Goal: Find specific page/section: Find specific page/section

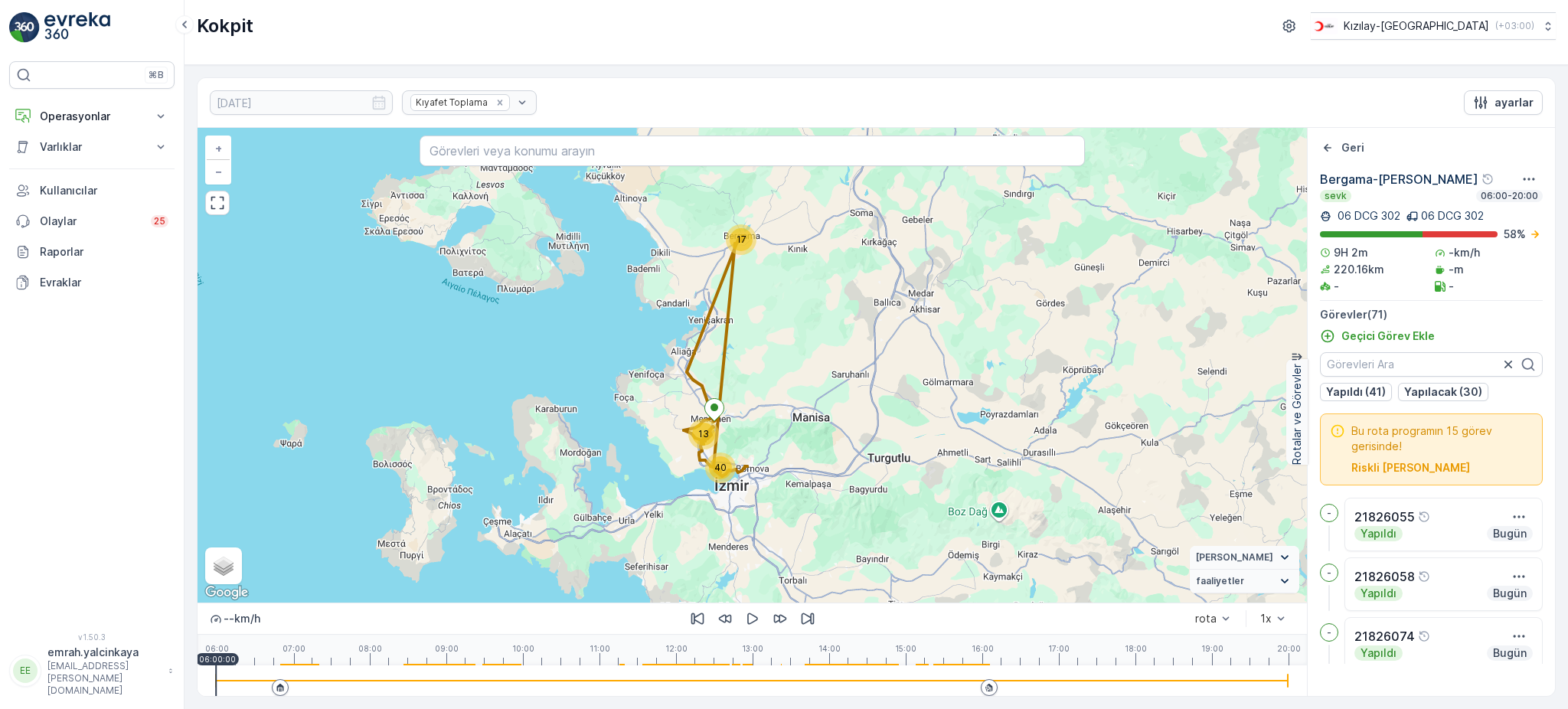
drag, startPoint x: 980, startPoint y: 685, endPoint x: 961, endPoint y: 692, distance: 20.2
click at [981, 682] on div at bounding box center [752, 681] width 1072 height 2
drag, startPoint x: 754, startPoint y: 624, endPoint x: 735, endPoint y: 538, distance: 88.1
click at [754, 623] on icon "button" at bounding box center [753, 619] width 15 height 15
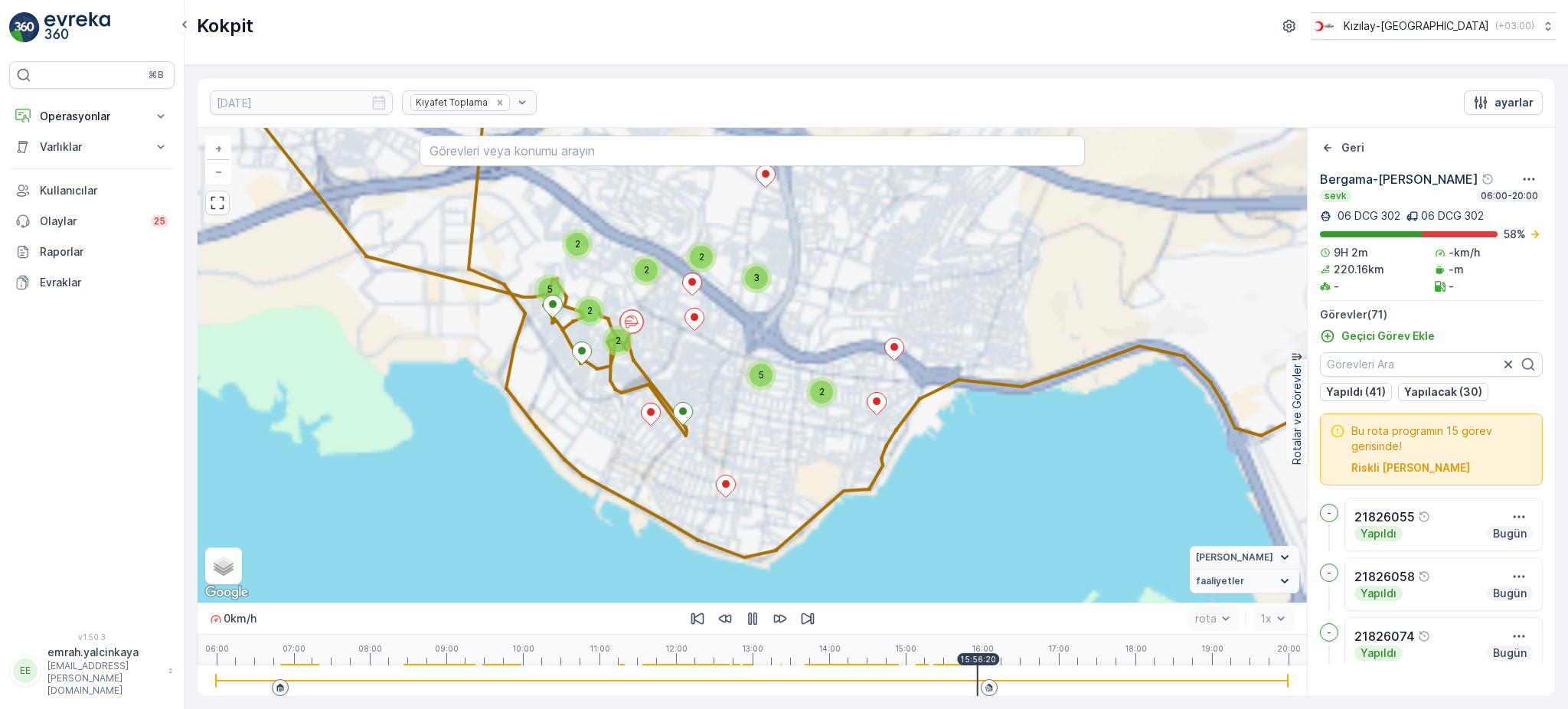
drag, startPoint x: 571, startPoint y: 376, endPoint x: 725, endPoint y: 352, distance: 155.9
click at [734, 355] on div "3 2 2 3 2 3 2 2 2 2 2 2 2 5 3 2 5 3 + − Uydu Yol haritası Arazi Karışık Leaflet…" at bounding box center [752, 365] width 1109 height 475
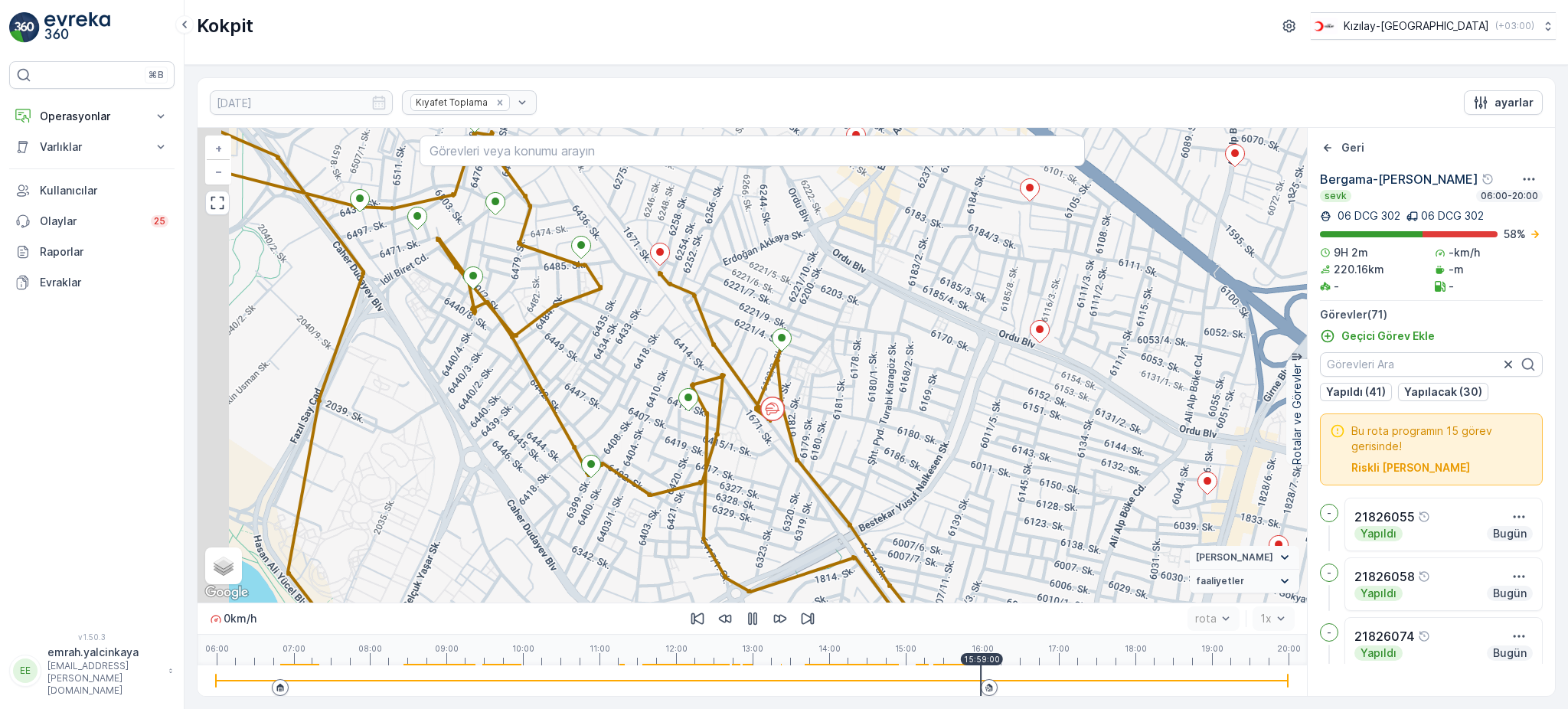
drag, startPoint x: 721, startPoint y: 390, endPoint x: 856, endPoint y: 423, distance: 139.0
click at [856, 423] on div "+ − Uydu Yol haritası Arazi Karışık Leaflet Klavye kısayolları Harita Verileri …" at bounding box center [752, 365] width 1109 height 475
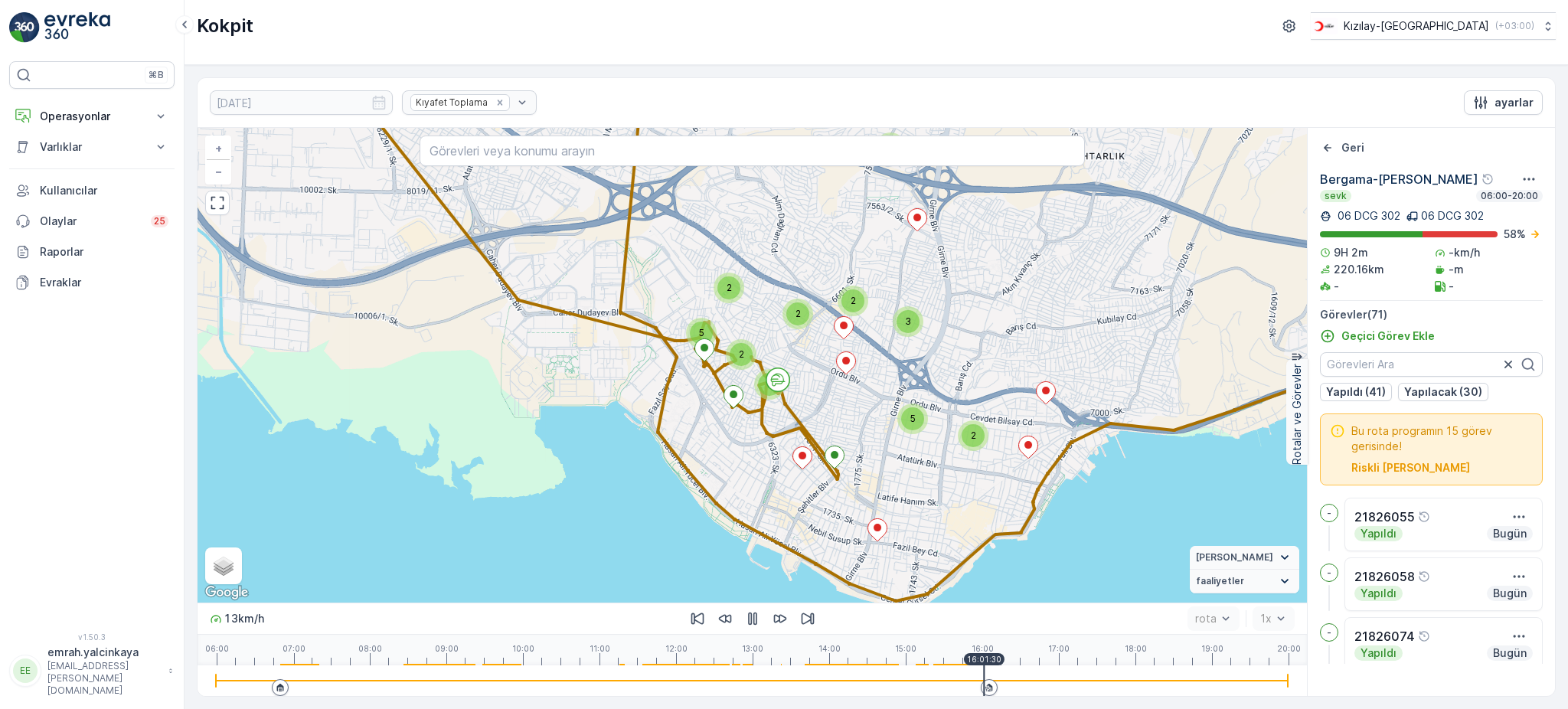
drag, startPoint x: 983, startPoint y: 471, endPoint x: 919, endPoint y: 460, distance: 64.9
click at [919, 461] on div "3 2 2 3 2 3 2 2 2 2 2 2 2 5 3 2 5 3 + − Uydu Yol haritası Arazi Karışık Leaflet…" at bounding box center [752, 365] width 1109 height 475
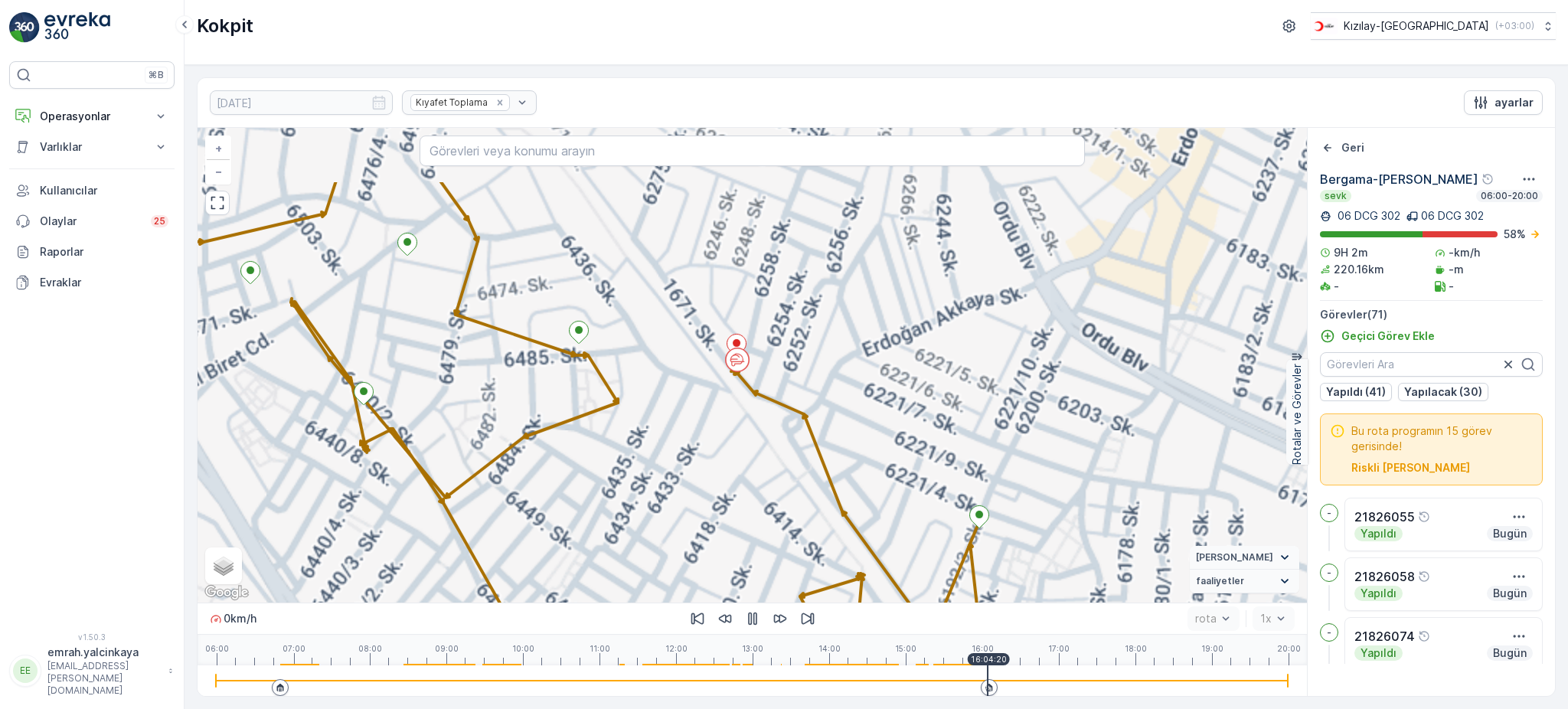
drag, startPoint x: 714, startPoint y: 313, endPoint x: 746, endPoint y: 408, distance: 100.2
click at [746, 408] on div "+ − Uydu Yol haritası Arazi Karışık Leaflet Klavye kısayolları Harita Verileri …" at bounding box center [752, 365] width 1109 height 475
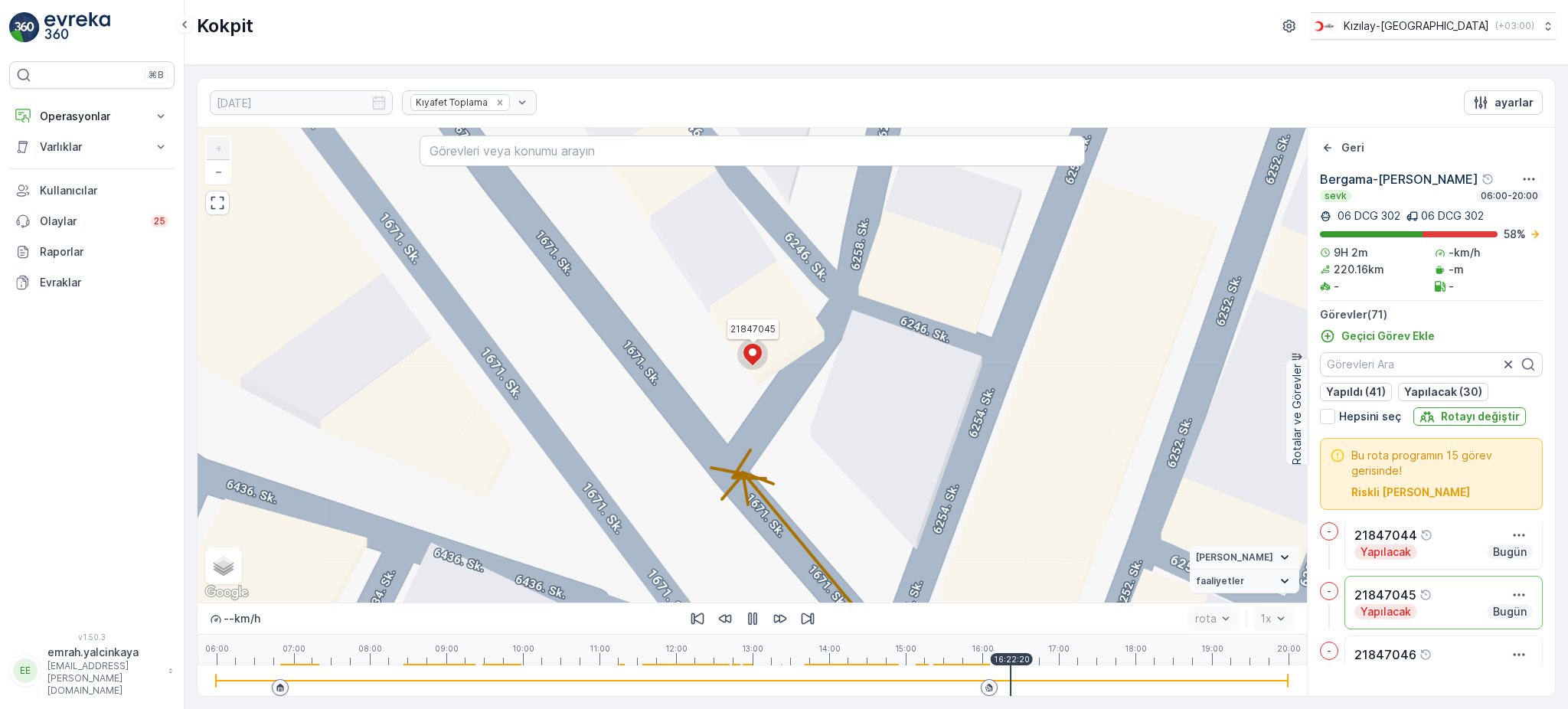
scroll to position [3779, 0]
click at [1460, 596] on div "21847045" at bounding box center [1444, 587] width 178 height 18
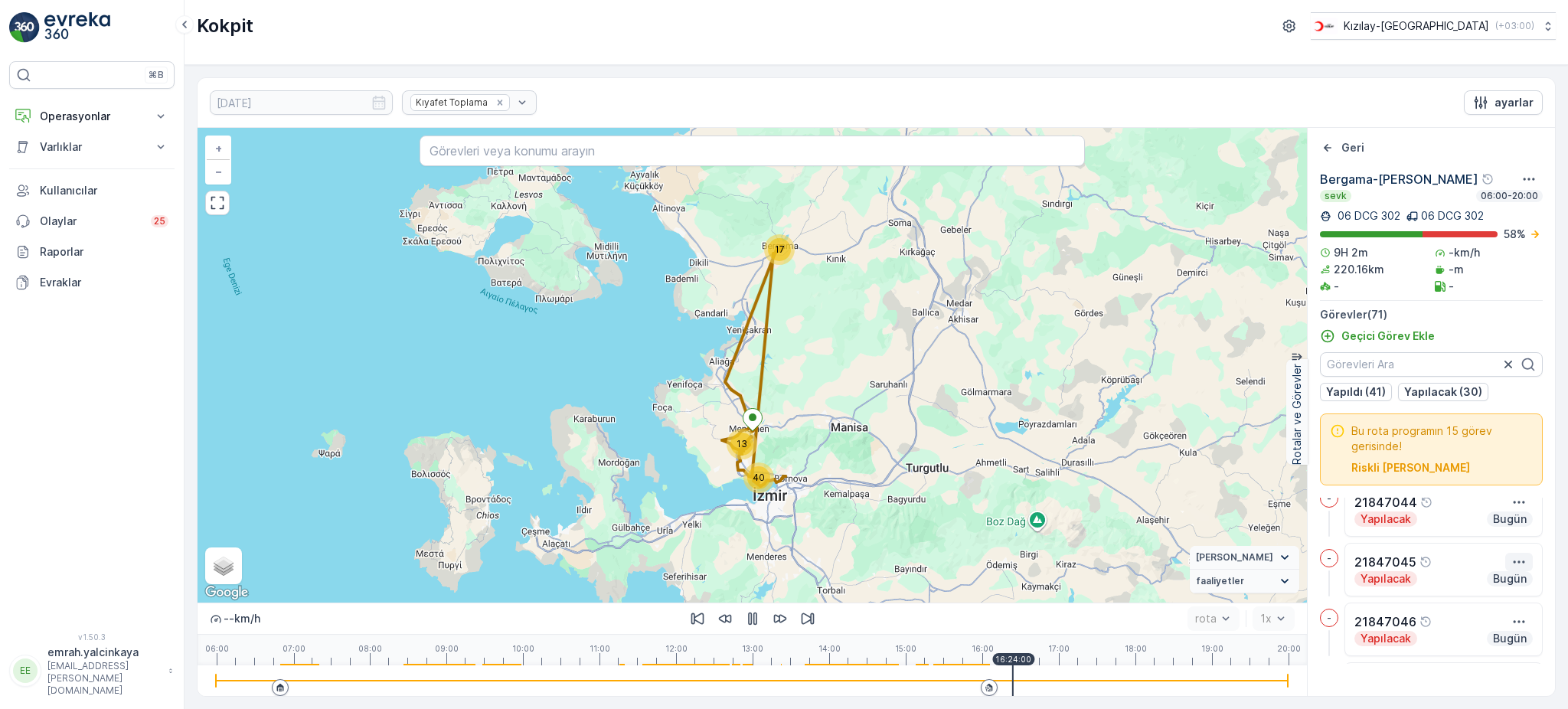
click at [1513, 570] on icon "button" at bounding box center [1519, 562] width 15 height 15
click at [1515, 586] on span "Daha fazla ayrıntı görün" at bounding box center [1475, 579] width 122 height 15
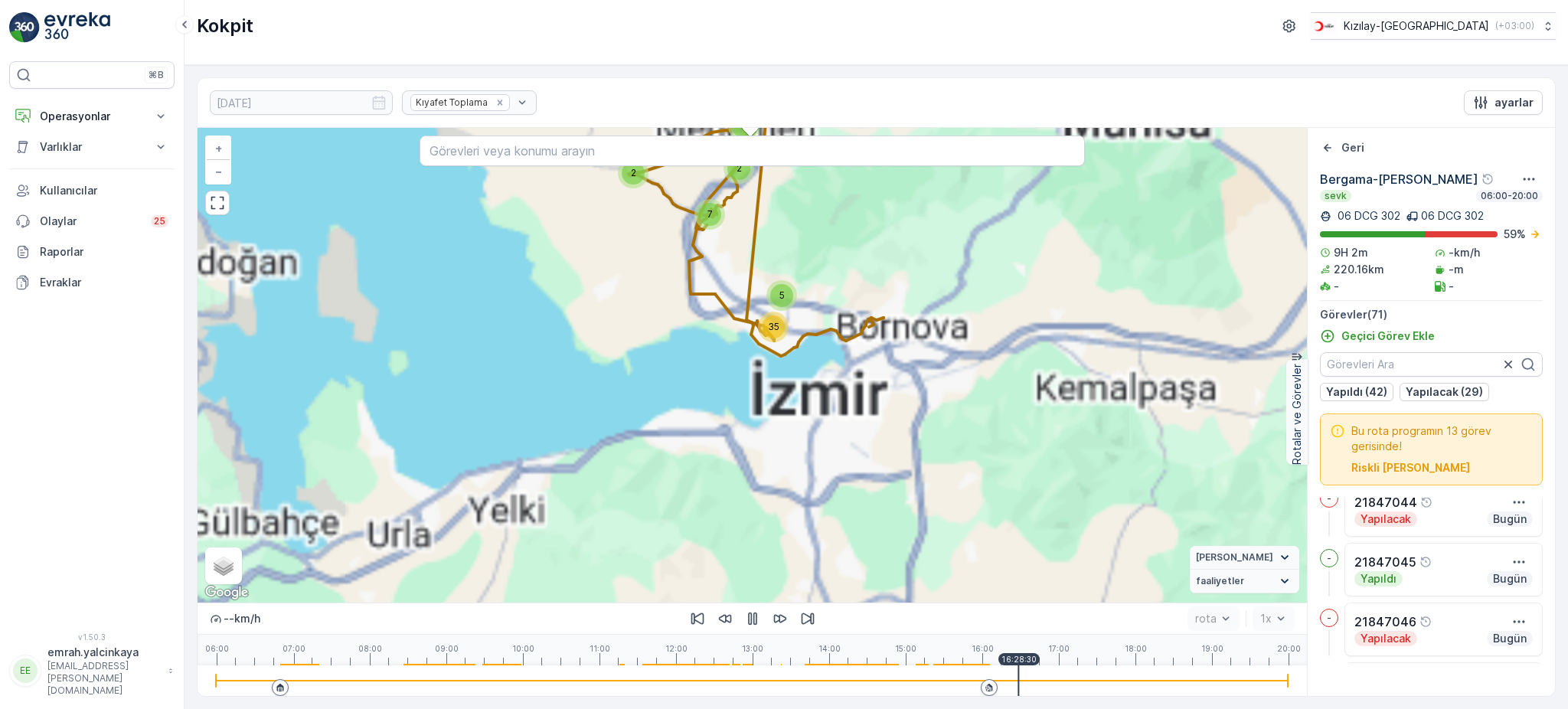
drag, startPoint x: 863, startPoint y: 491, endPoint x: 910, endPoint y: 482, distance: 47.9
click at [914, 485] on div "17 5 35 2 2 2 7 + − Uydu Yol haritası Arazi Karışık Leaflet Klavye kısayolları …" at bounding box center [752, 365] width 1109 height 475
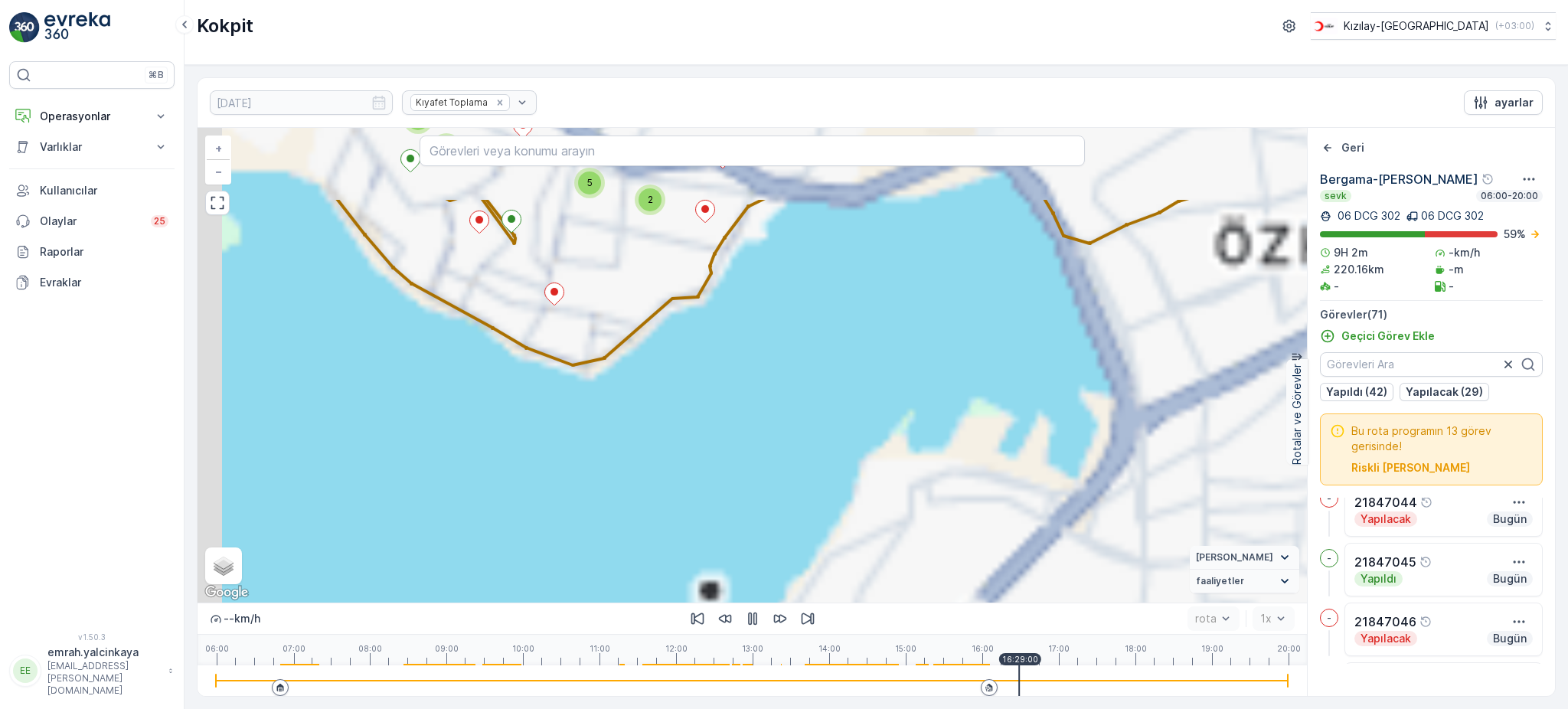
drag, startPoint x: 797, startPoint y: 381, endPoint x: 863, endPoint y: 567, distance: 197.4
click at [863, 565] on div "17 5 35 2 2 2 7 3 2 2 3 2 3 2 2 2 2 2 2 2 5 3 2 5 3 + − Uydu Yol haritası Arazi…" at bounding box center [752, 365] width 1109 height 475
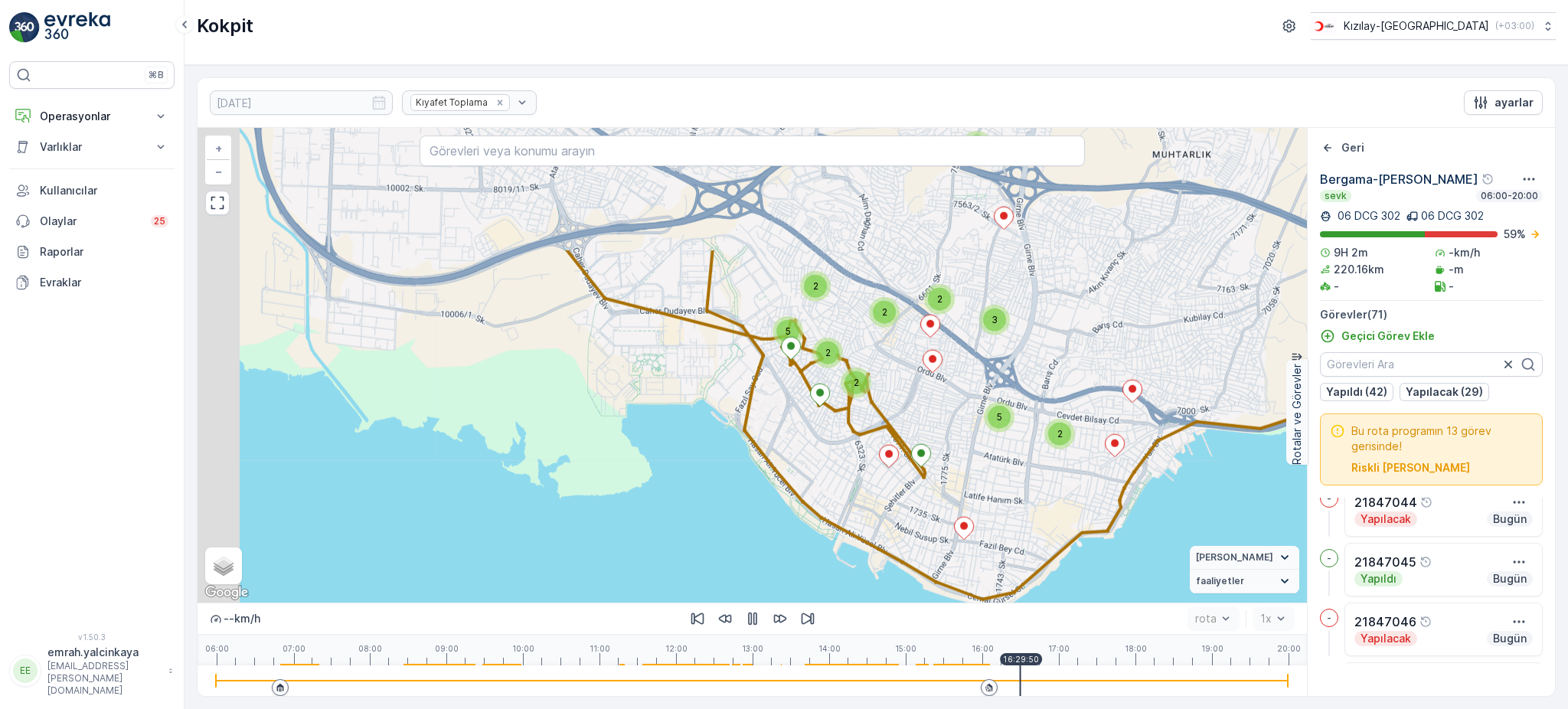
drag, startPoint x: 779, startPoint y: 388, endPoint x: 806, endPoint y: 424, distance: 45.0
click at [1152, 503] on div "3 2 2 3 2 3 2 2 2 2 2 2 2 5 3 2 5 3 + − Uydu Yol haritası Arazi Karışık Leaflet…" at bounding box center [752, 365] width 1109 height 475
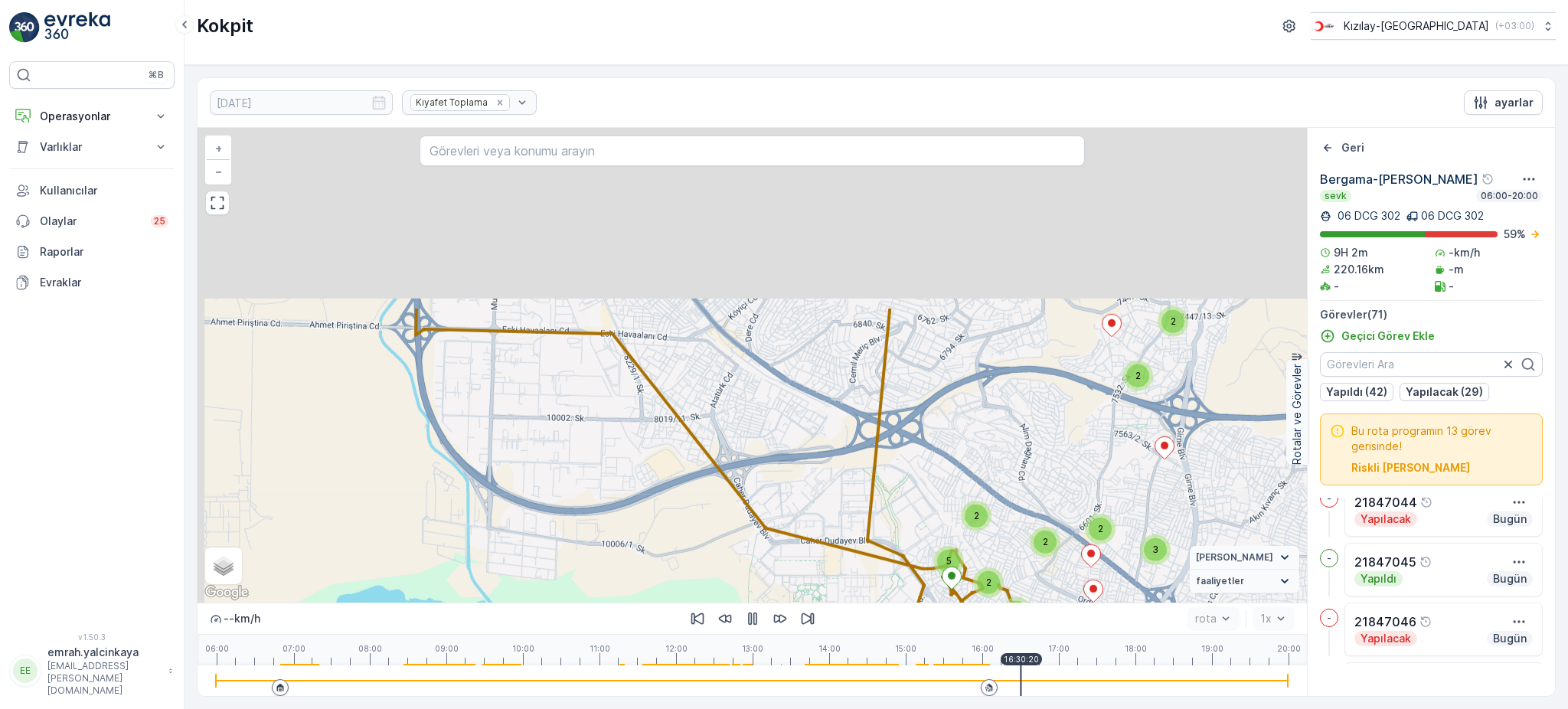
drag, startPoint x: 812, startPoint y: 486, endPoint x: 910, endPoint y: 629, distance: 173.4
click at [910, 629] on div "3 2 2 3 2 3 2 2 2 2 2 2 2 5 3 2 5 3 + − Uydu Yol haritası Arazi Karışık Leaflet…" at bounding box center [752, 412] width 1109 height 569
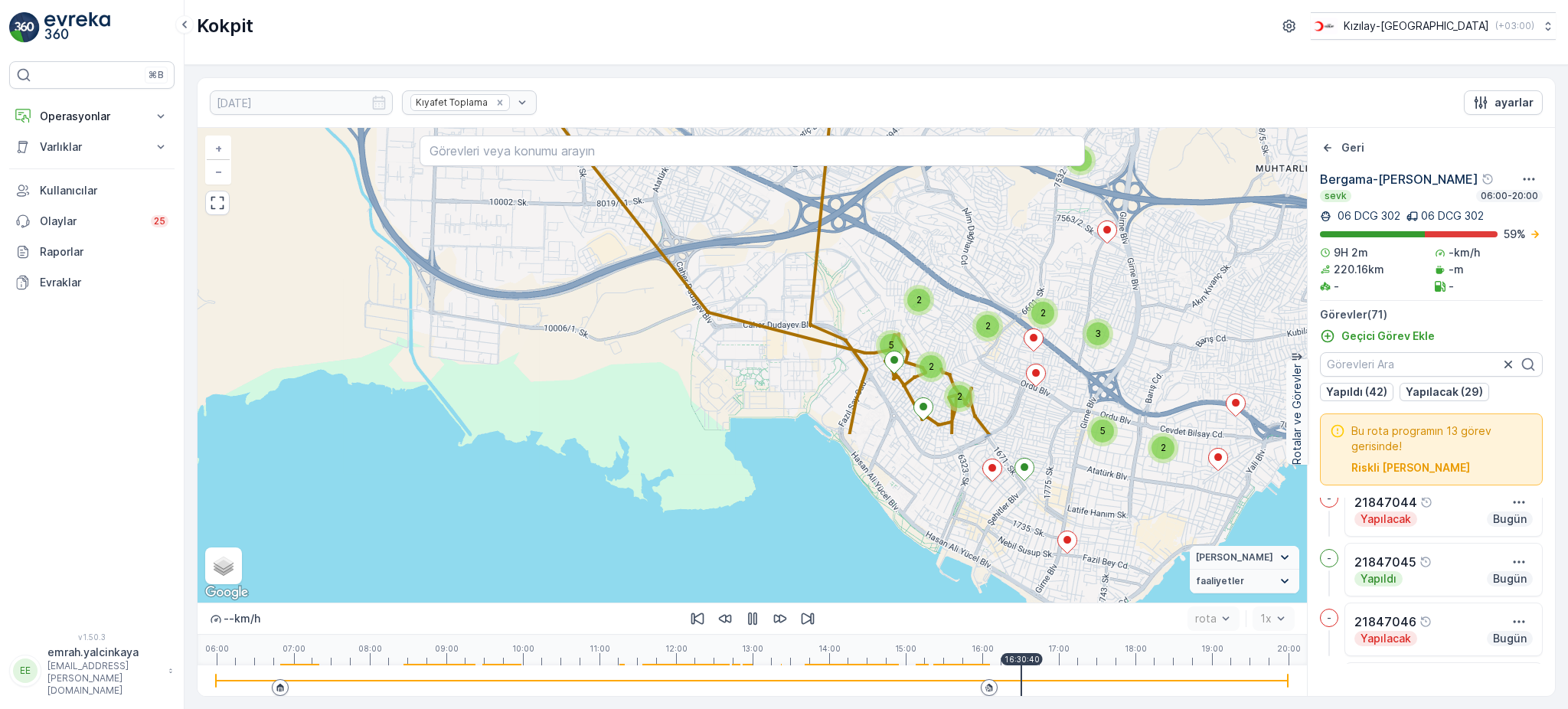
drag, startPoint x: 1002, startPoint y: 526, endPoint x: 936, endPoint y: 299, distance: 236.4
click at [936, 299] on div "3 2 2 3 2 3 2 2 2 2 2 2 2 5 3 2 5 3 + − Uydu Yol haritası Arazi Karışık Leaflet…" at bounding box center [752, 365] width 1109 height 475
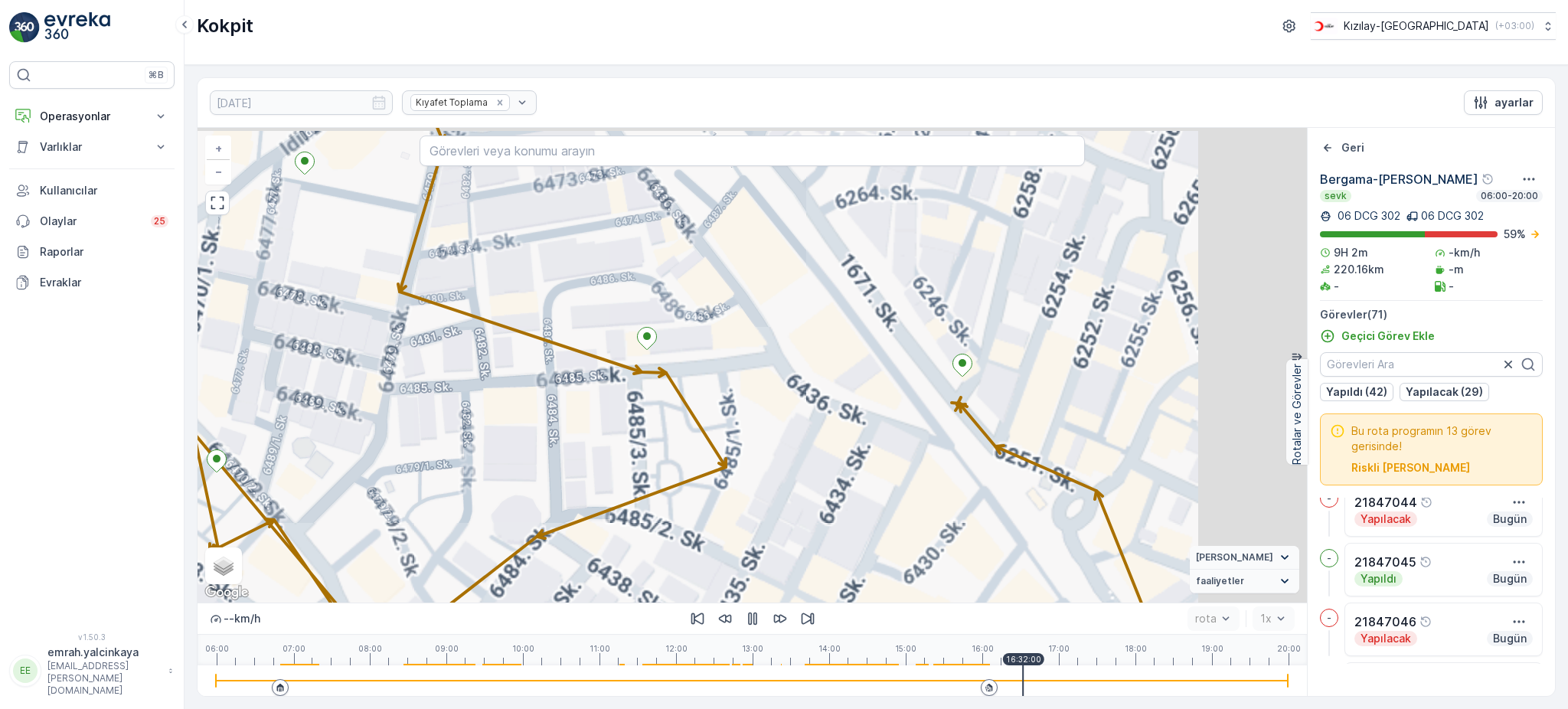
drag, startPoint x: 1090, startPoint y: 421, endPoint x: 908, endPoint y: 441, distance: 183.1
click at [903, 449] on div "+ − Uydu Yol haritası Arazi Karışık Leaflet Klavye kısayolları Harita Verileri …" at bounding box center [752, 365] width 1109 height 475
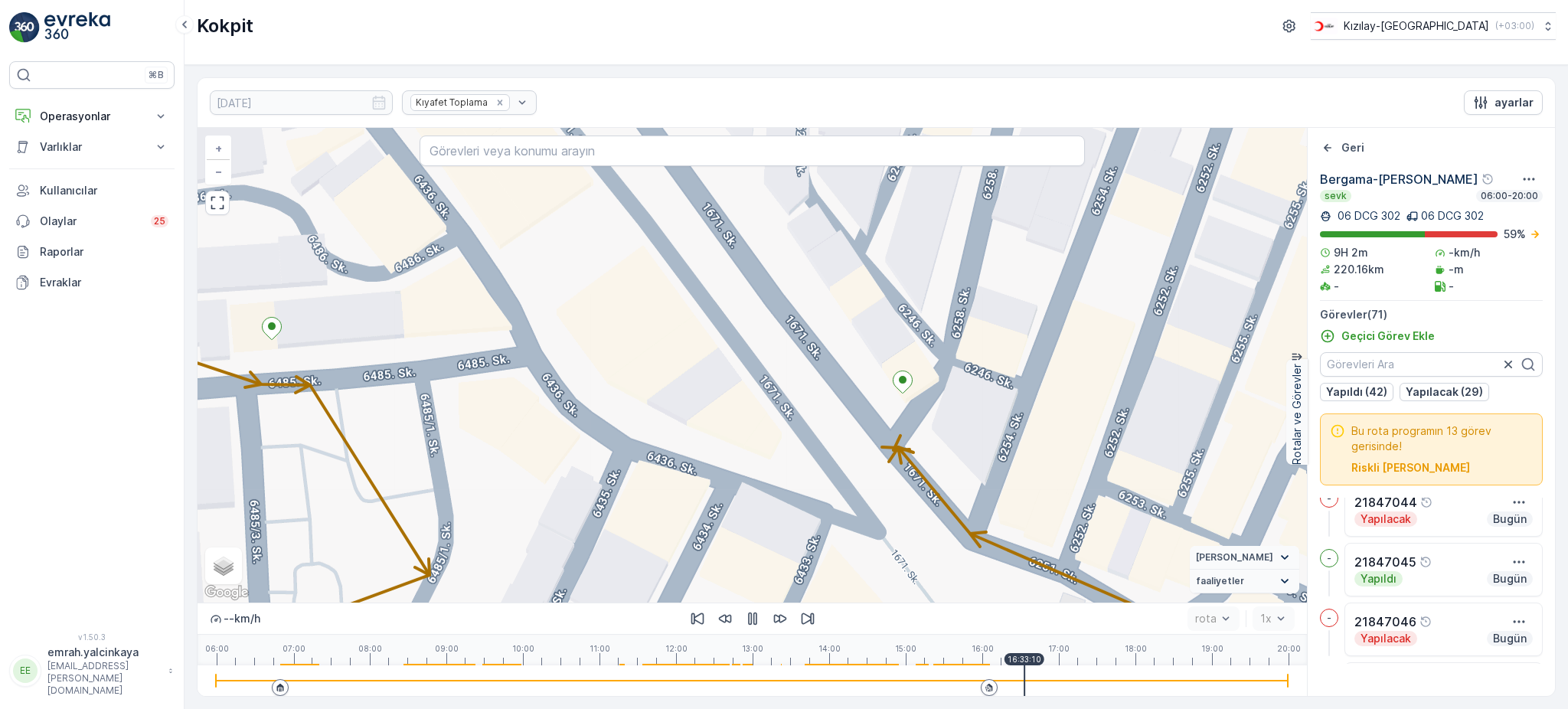
drag, startPoint x: 999, startPoint y: 352, endPoint x: 924, endPoint y: 423, distance: 103.3
click at [924, 423] on div "+ − Uydu Yol haritası Arazi Karışık Leaflet Klavye kısayolları Harita Verileri …" at bounding box center [752, 365] width 1109 height 475
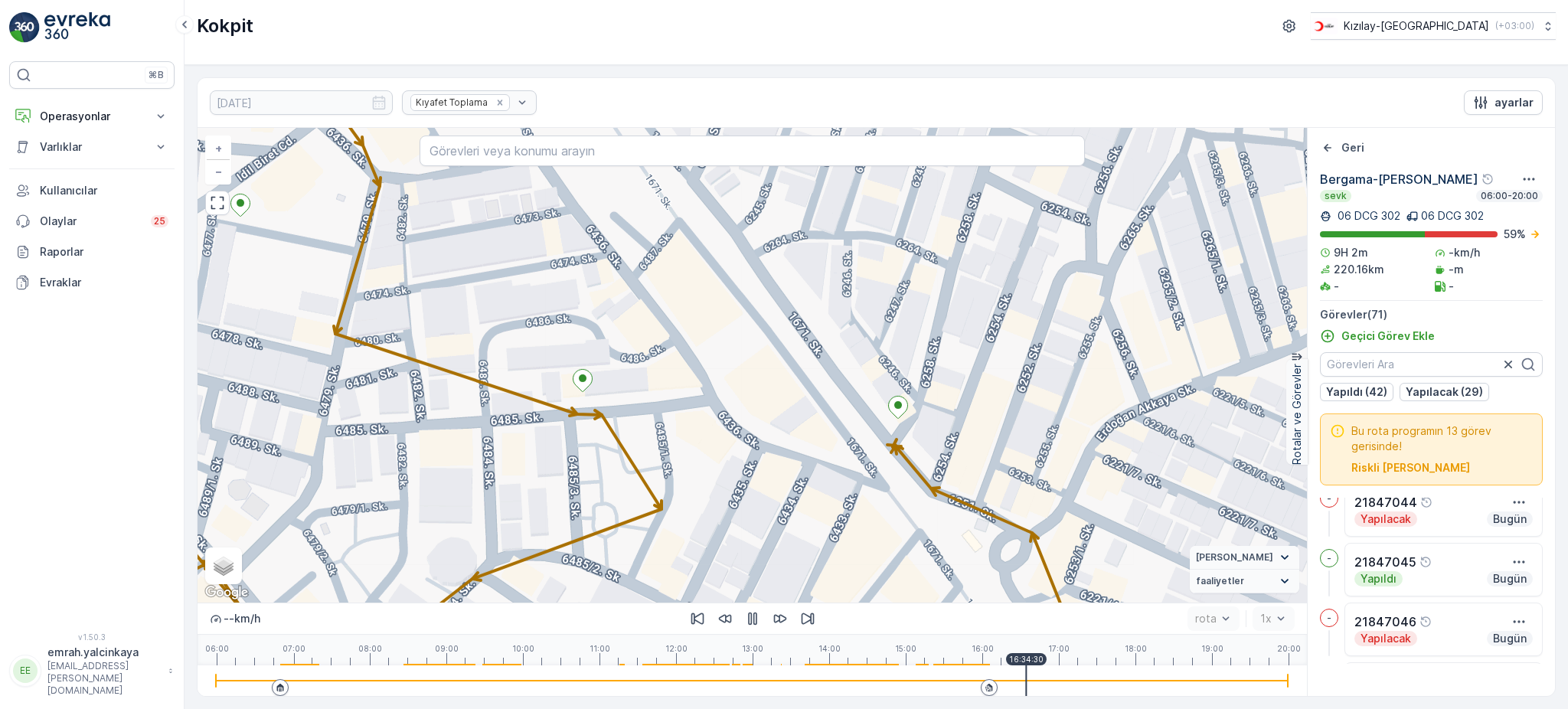
drag, startPoint x: 987, startPoint y: 687, endPoint x: 1256, endPoint y: 641, distance: 272.9
click at [986, 687] on icon at bounding box center [988, 689] width 4 height 5
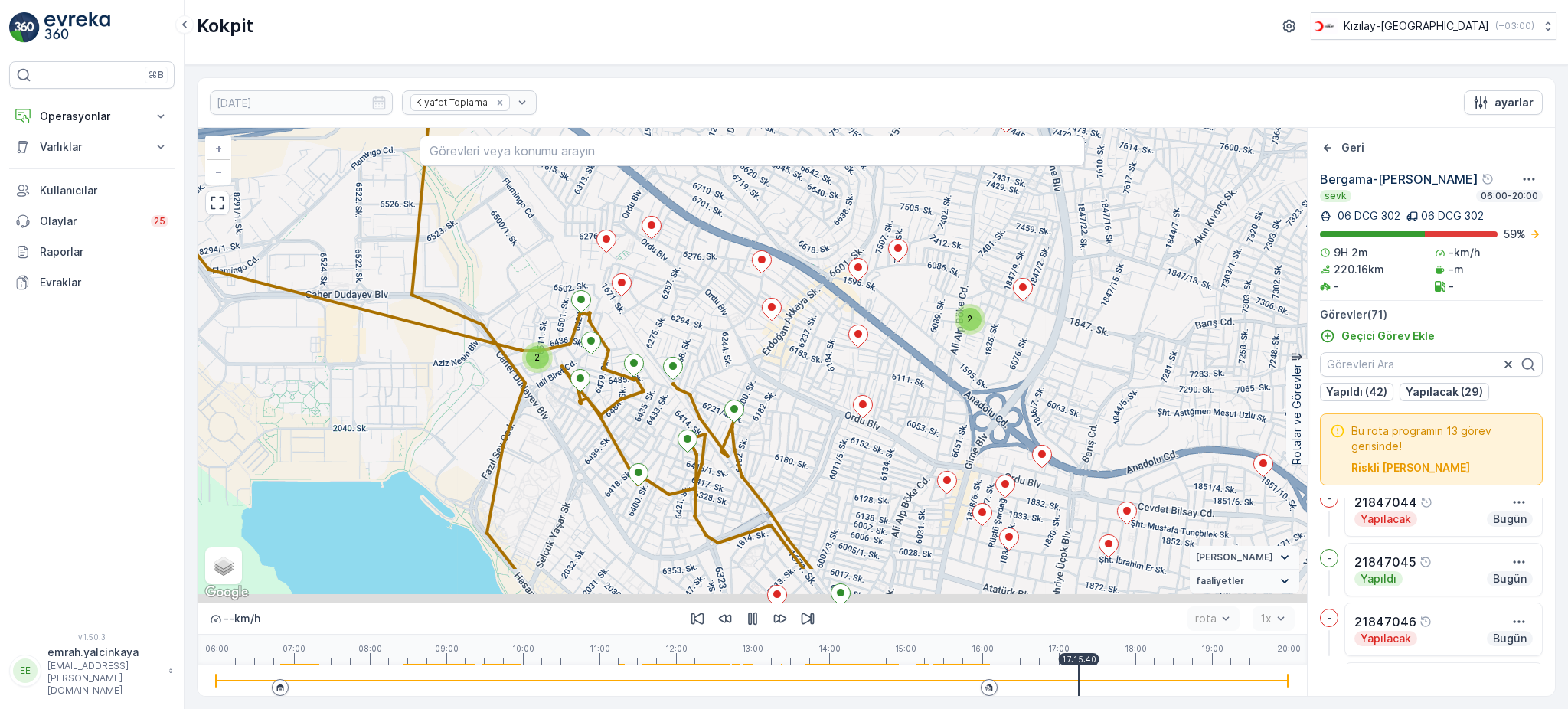
drag, startPoint x: 1151, startPoint y: 467, endPoint x: 790, endPoint y: 386, distance: 370.0
click at [790, 386] on div "2 2 2 + − Uydu Yol haritası Arazi Karışık Leaflet Klavye kısayolları Harita Ver…" at bounding box center [752, 365] width 1109 height 475
click at [1136, 397] on div "2 2 2 + − Uydu Yol haritası Arazi Karışık Leaflet Klavye kısayolları Harita Ver…" at bounding box center [752, 365] width 1109 height 475
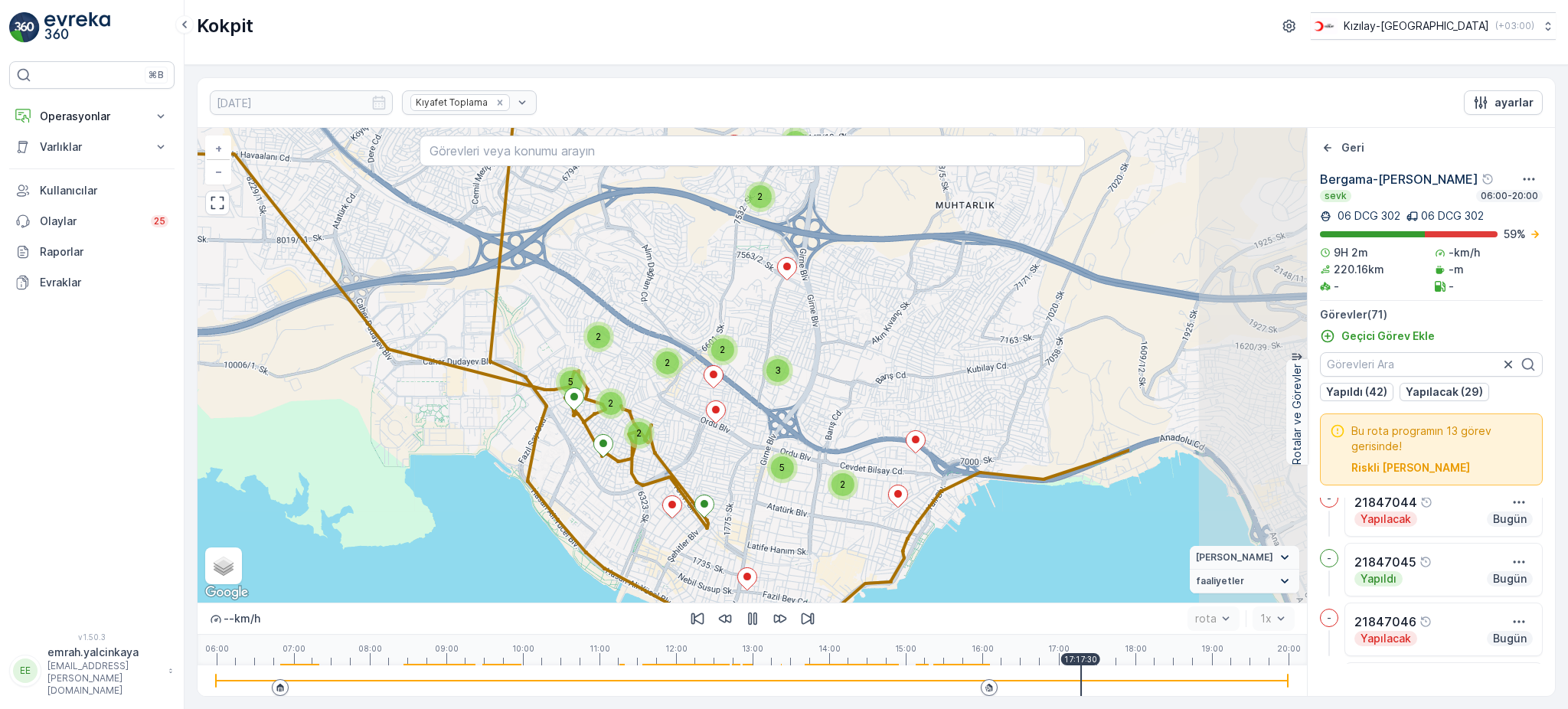
drag, startPoint x: 1112, startPoint y: 364, endPoint x: 871, endPoint y: 412, distance: 245.7
click at [882, 409] on div "3 2 2 3 2 3 2 2 2 2 2 2 2 5 3 2 5 3 + − Uydu Yol haritası Arazi Karışık Leaflet…" at bounding box center [752, 365] width 1109 height 475
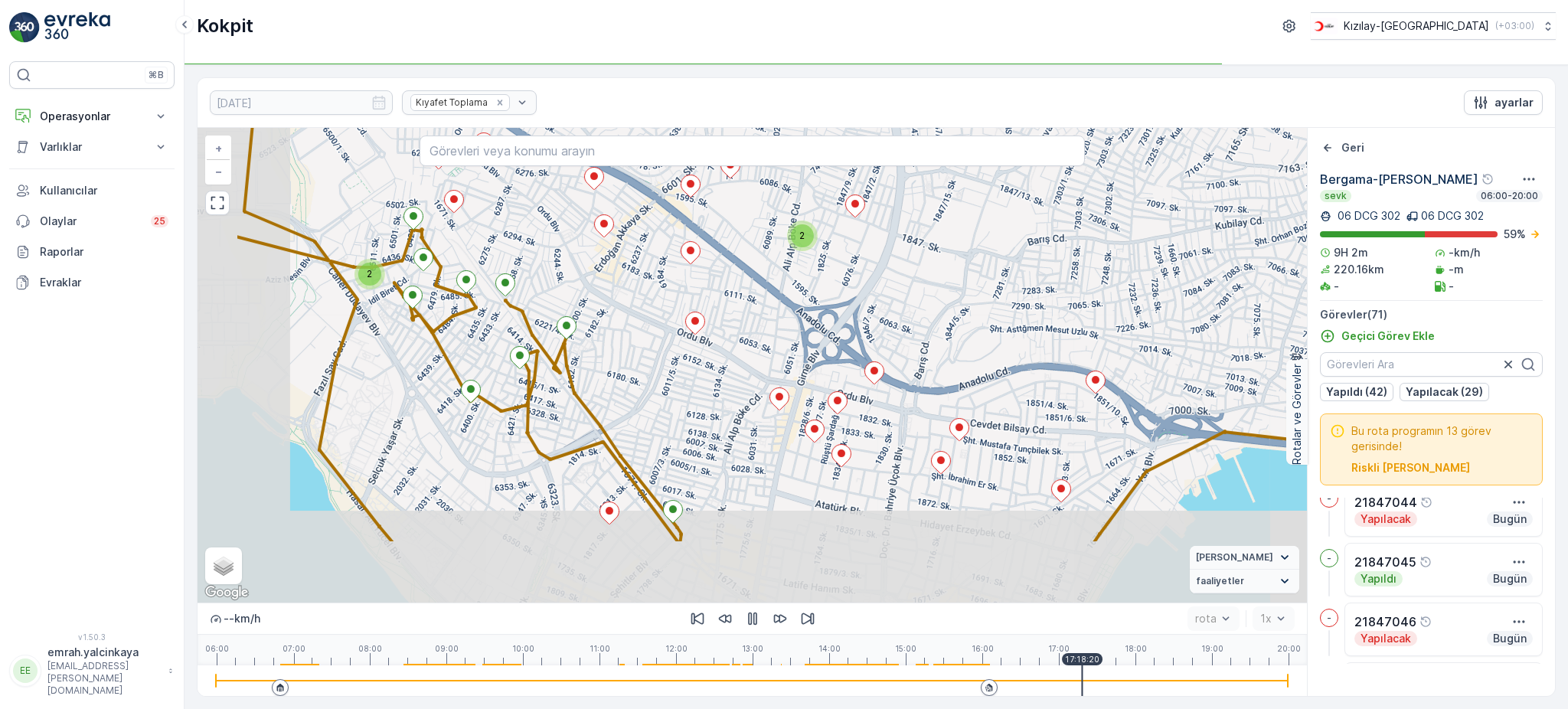
drag, startPoint x: 883, startPoint y: 447, endPoint x: 1036, endPoint y: 336, distance: 189.0
click at [1036, 337] on div "2 2 2 + − Uydu Yol haritası Arazi Karışık Leaflet Klavye kısayolları Harita Ver…" at bounding box center [752, 365] width 1109 height 475
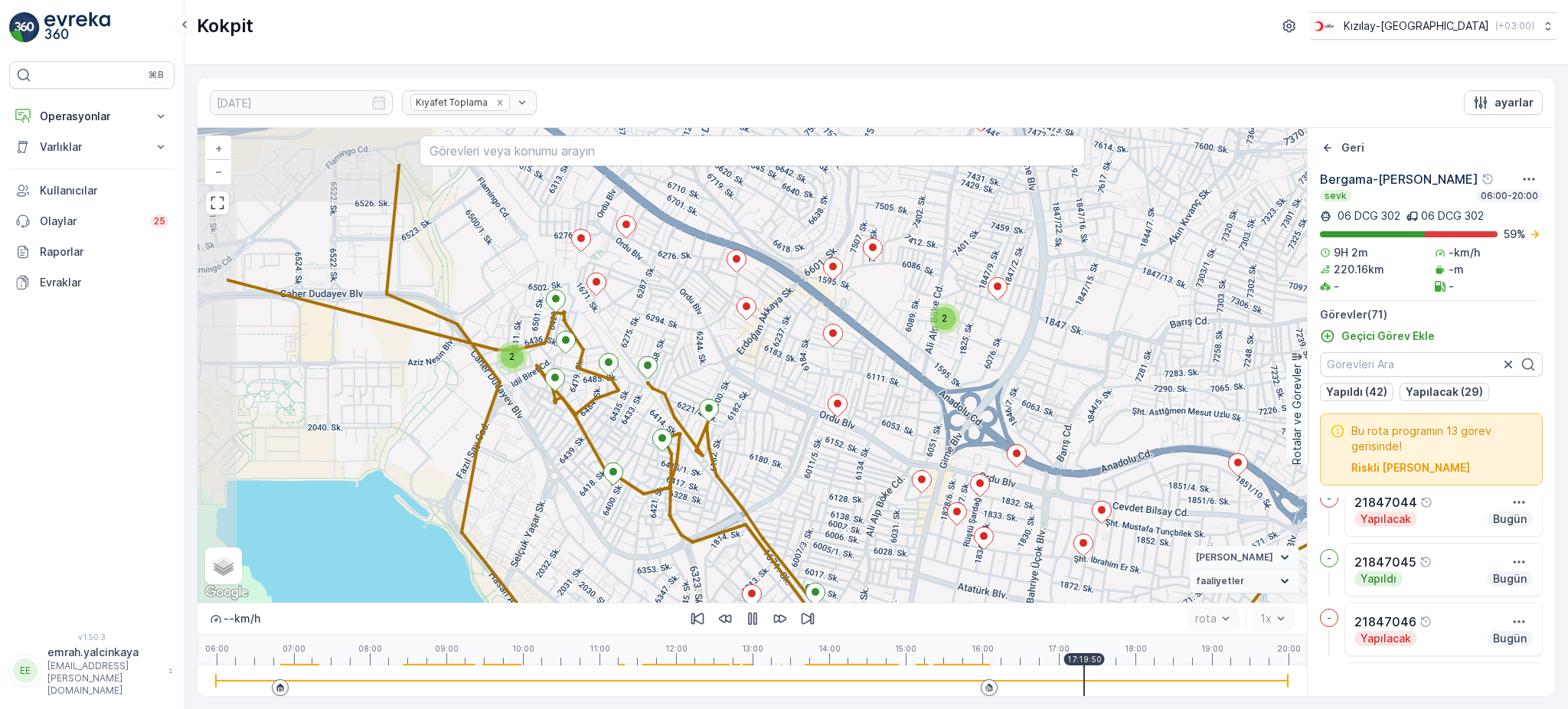
drag, startPoint x: 648, startPoint y: 411, endPoint x: 784, endPoint y: 494, distance: 159.3
click at [784, 494] on div "2 2 2 + − Uydu Yol haritası Arazi Karışık Leaflet Klavye kısayolları Harita Ver…" at bounding box center [752, 365] width 1109 height 475
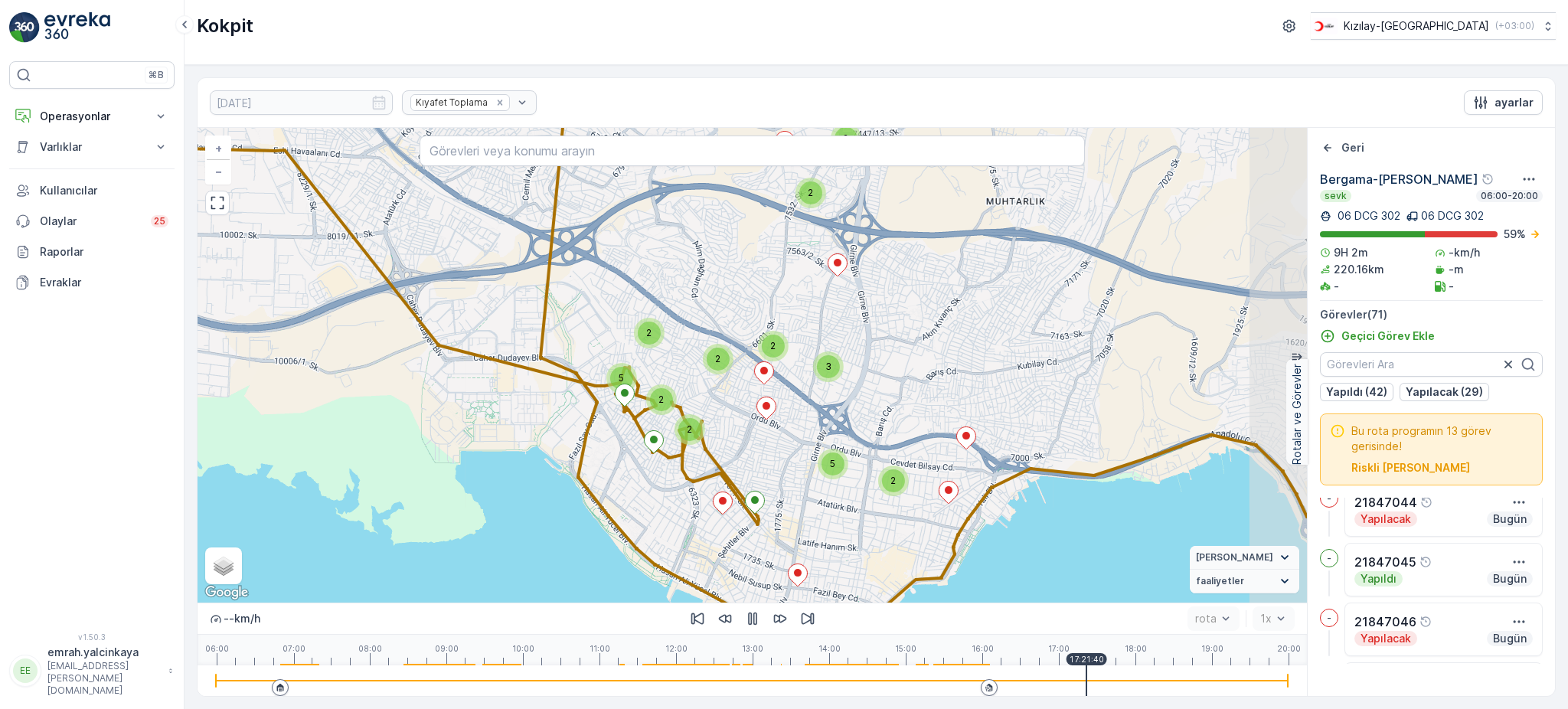
drag, startPoint x: 1121, startPoint y: 404, endPoint x: 1010, endPoint y: 389, distance: 112.0
click at [1010, 390] on div "3 2 2 3 2 3 2 2 2 2 2 2 2 5 3 2 5 3 + − Uydu Yol haritası Arazi Karışık Leaflet…" at bounding box center [752, 365] width 1109 height 475
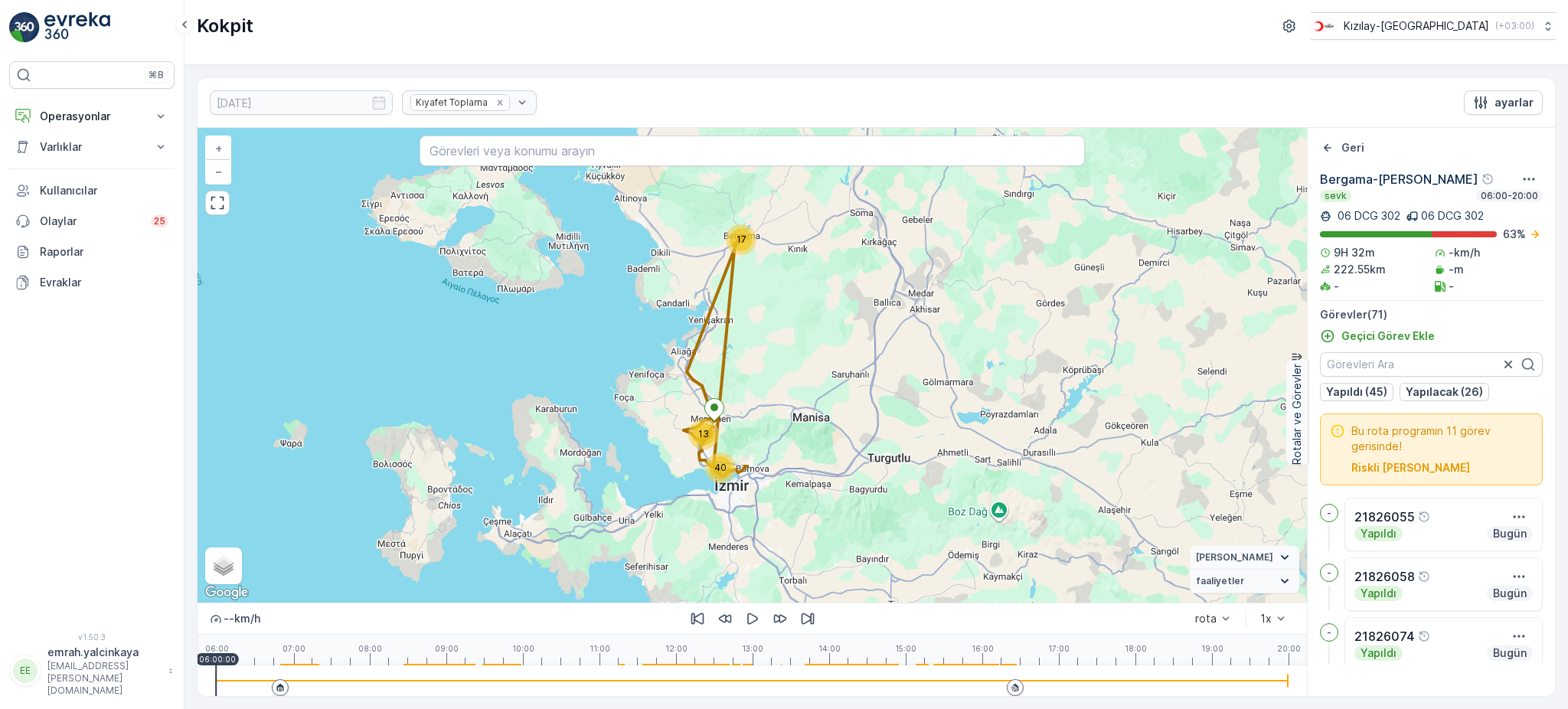
click at [1004, 684] on div at bounding box center [752, 680] width 1072 height 30
click at [753, 612] on icon "button" at bounding box center [753, 619] width 15 height 15
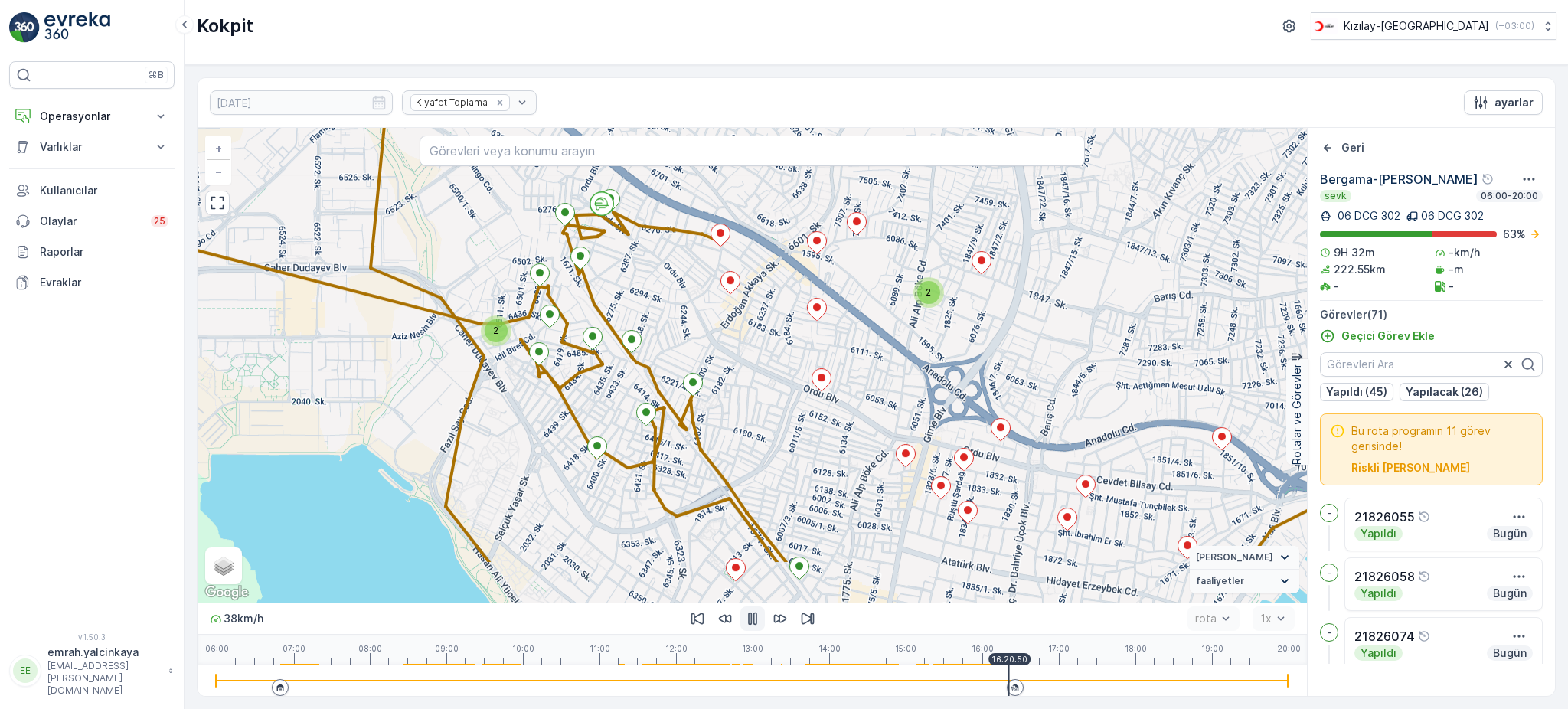
drag, startPoint x: 784, startPoint y: 480, endPoint x: 755, endPoint y: 368, distance: 115.7
click at [755, 368] on div "2 2 2 + − Uydu Yol haritası Arazi Karışık Leaflet Klavye kısayolları Harita Ver…" at bounding box center [752, 365] width 1109 height 475
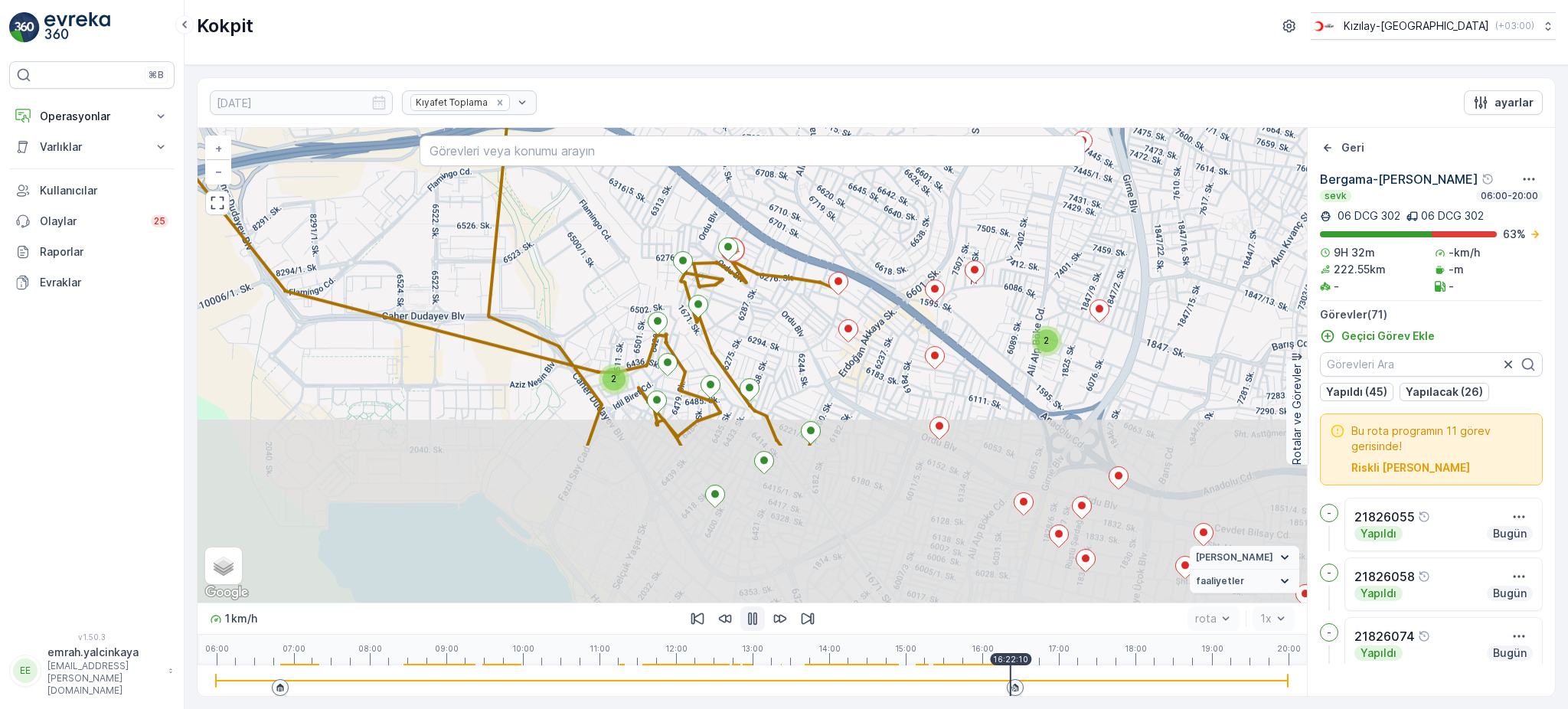
drag, startPoint x: 846, startPoint y: 536, endPoint x: 827, endPoint y: 306, distance: 230.8
click at [827, 306] on div "2 2 2 + − Uydu Yol haritası Arazi Karışık Leaflet Klavye kısayolları Harita Ver…" at bounding box center [752, 365] width 1109 height 475
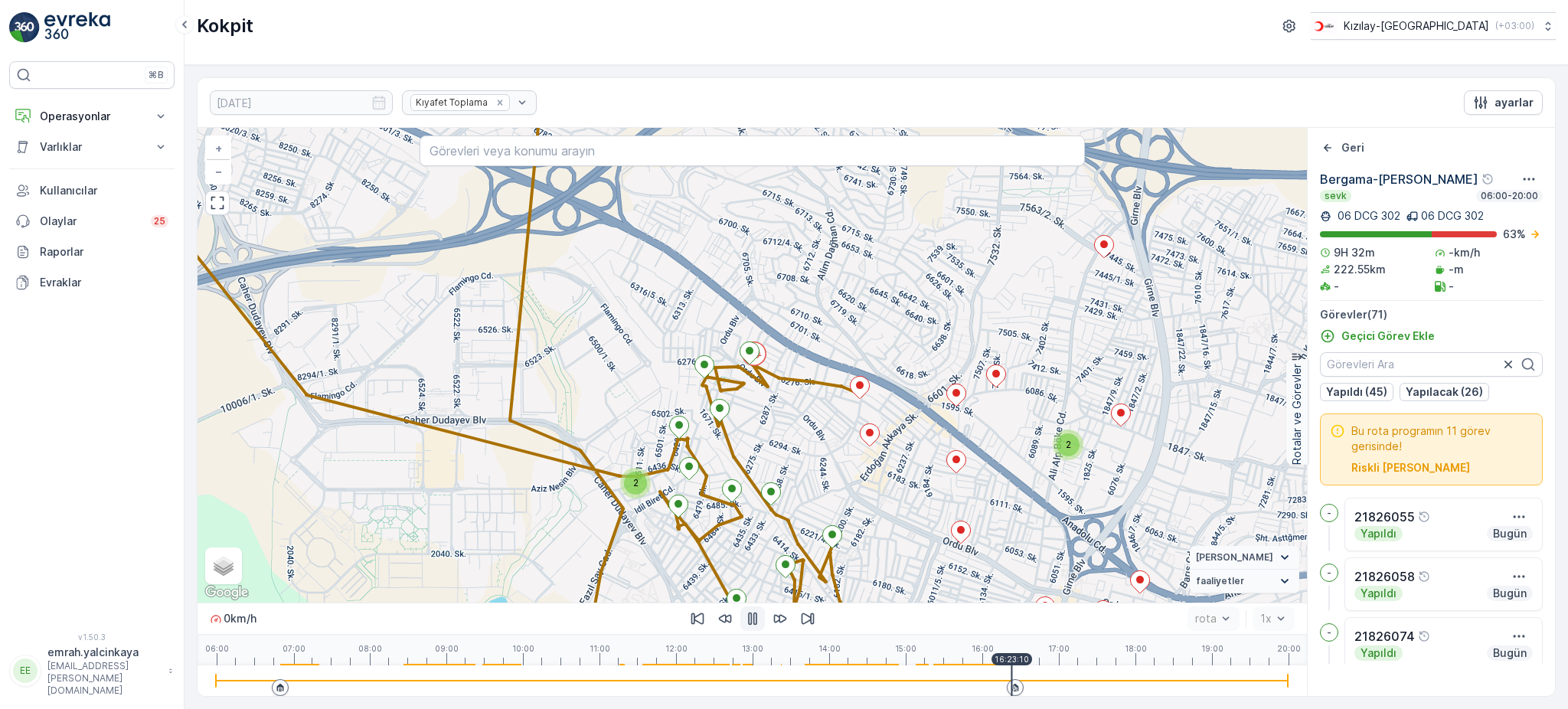
drag, startPoint x: 956, startPoint y: 499, endPoint x: 789, endPoint y: 313, distance: 250.0
click at [789, 313] on div "2 2 2 + − Uydu Yol haritası Arazi Karışık Leaflet Klavye kısayolları Harita Ver…" at bounding box center [752, 365] width 1109 height 475
